Goal: Information Seeking & Learning: Learn about a topic

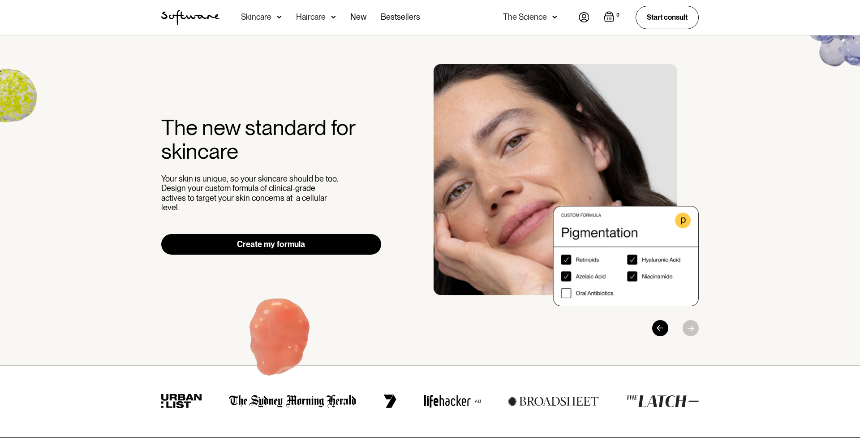
click at [344, 240] on link "Create my formula" at bounding box center [271, 244] width 220 height 21
click at [266, 15] on div "Skincare" at bounding box center [256, 17] width 30 height 9
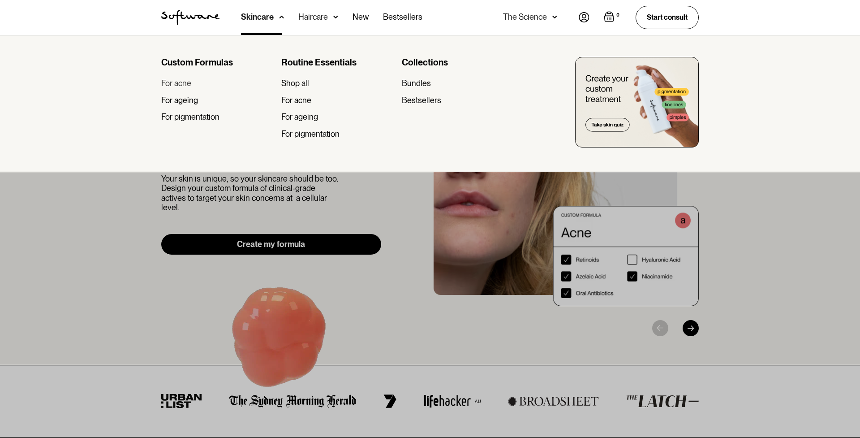
click at [184, 85] on div "For acne" at bounding box center [176, 83] width 30 height 10
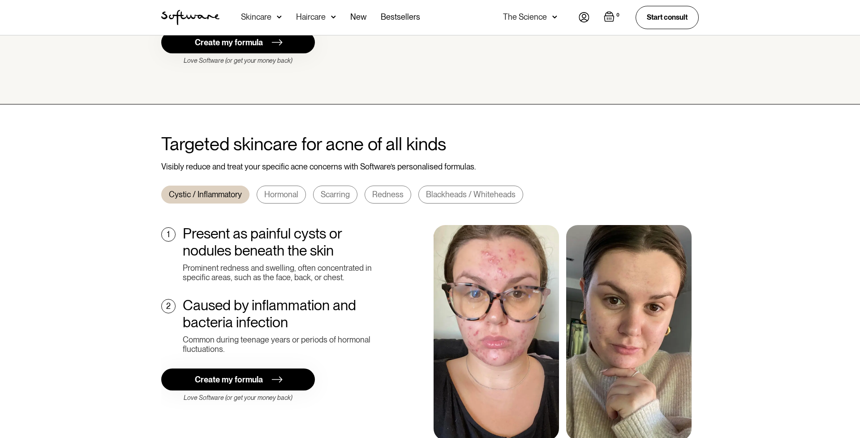
scroll to position [236, 0]
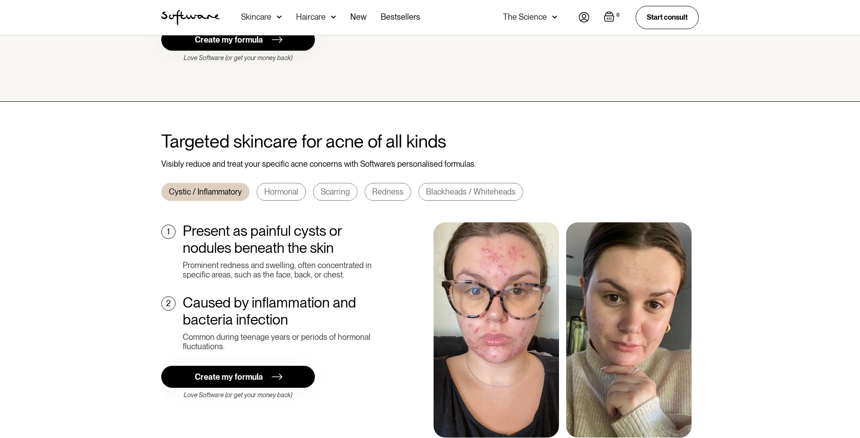
click at [283, 183] on link "Hormonal" at bounding box center [281, 192] width 49 height 18
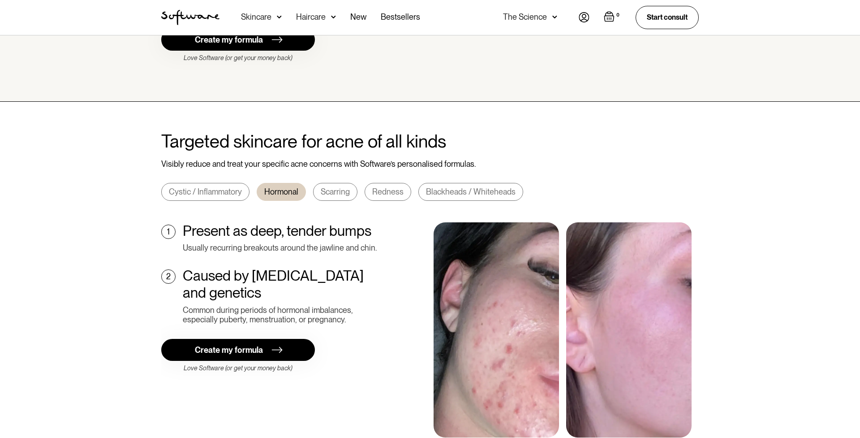
click at [314, 183] on link "Scarring" at bounding box center [335, 192] width 44 height 18
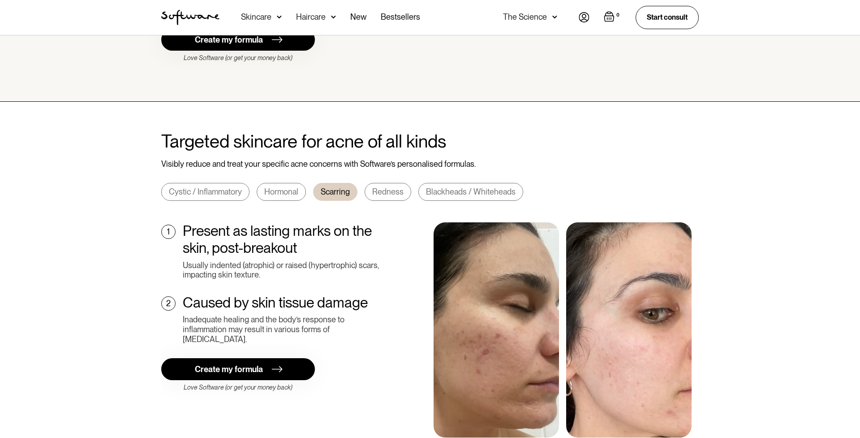
click at [383, 185] on link "Redness" at bounding box center [388, 192] width 47 height 18
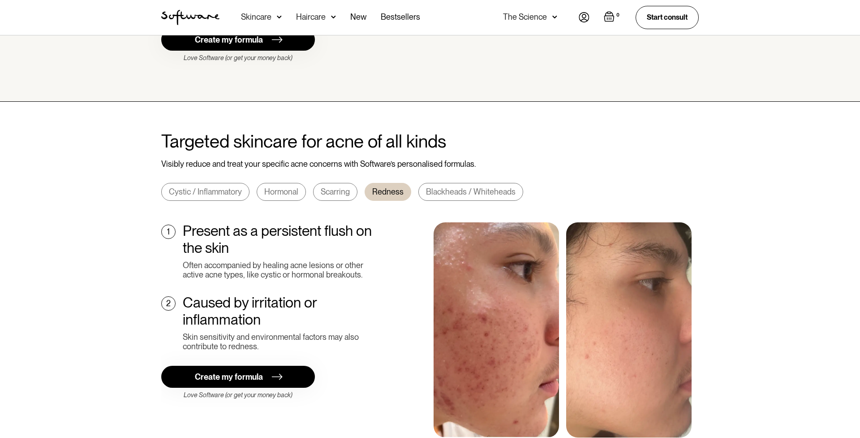
click at [483, 183] on link "Blackheads / Whiteheads" at bounding box center [470, 192] width 105 height 18
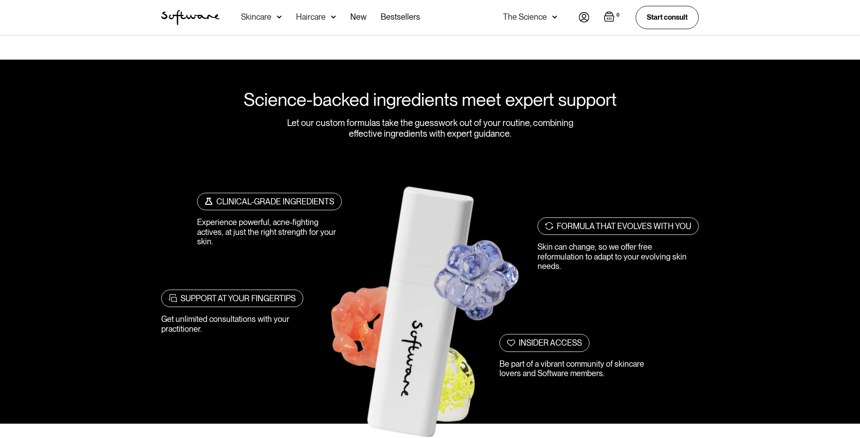
scroll to position [643, 0]
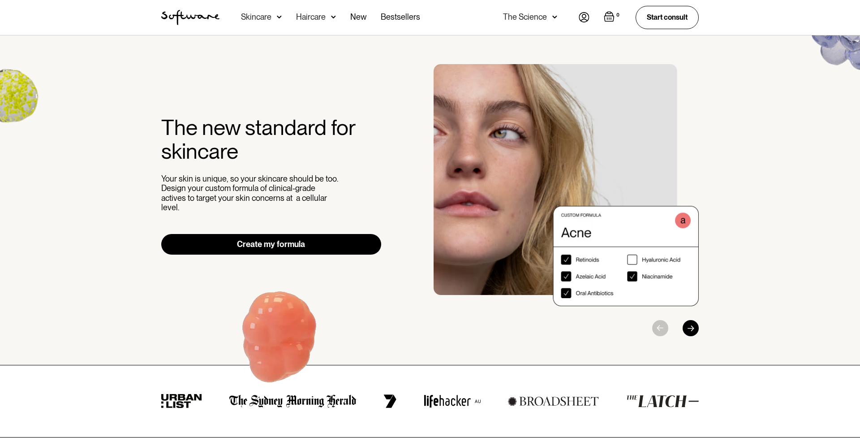
click at [262, 20] on div "Skincare" at bounding box center [256, 17] width 30 height 9
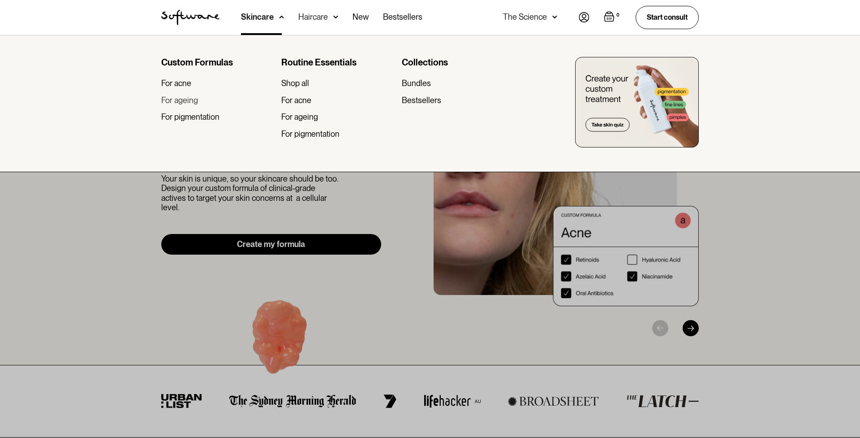
click at [178, 98] on div "For ageing" at bounding box center [179, 100] width 37 height 10
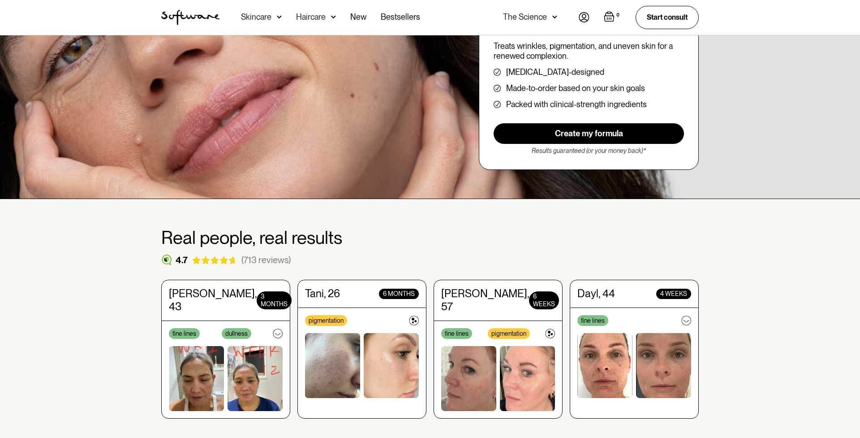
scroll to position [108, 0]
